Goal: Task Accomplishment & Management: Use online tool/utility

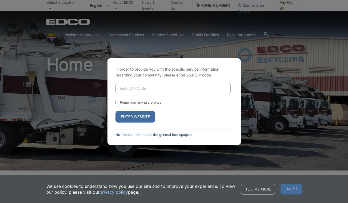
click at [134, 135] on link "No thanks, take me to the general homepage >" at bounding box center [153, 135] width 77 height 4
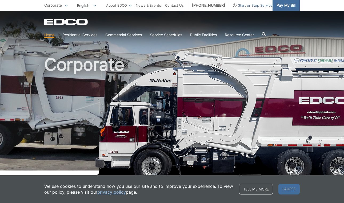
click at [286, 3] on span "Pay My Bill" at bounding box center [285, 5] width 19 height 6
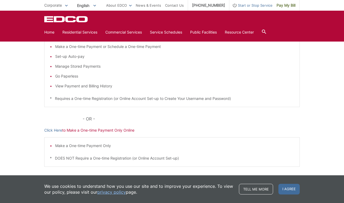
scroll to position [132, 0]
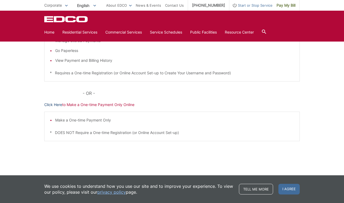
click at [53, 104] on link "Click Here" at bounding box center [53, 105] width 18 height 6
